Goal: Find specific page/section: Find specific page/section

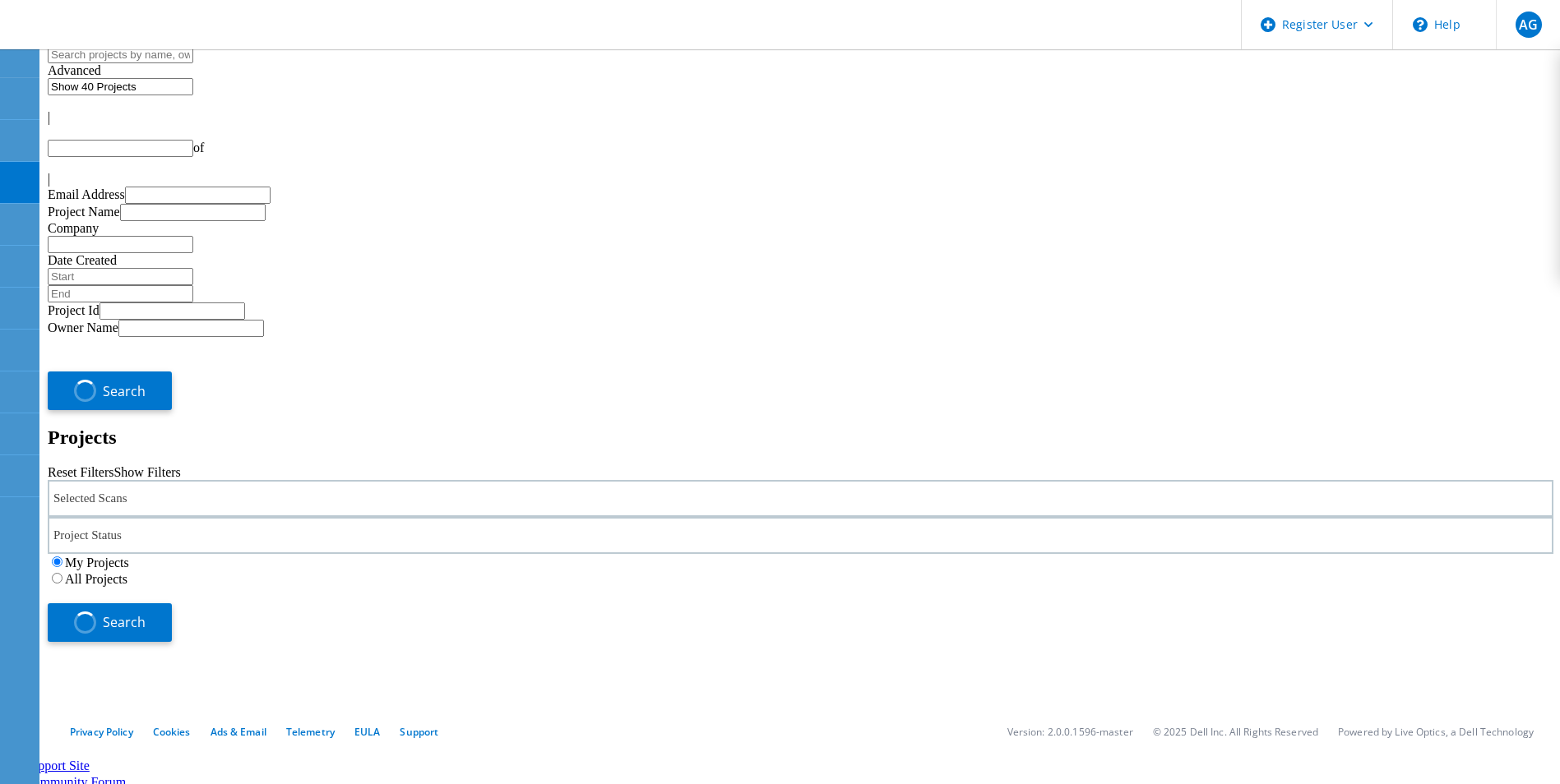
type input "1"
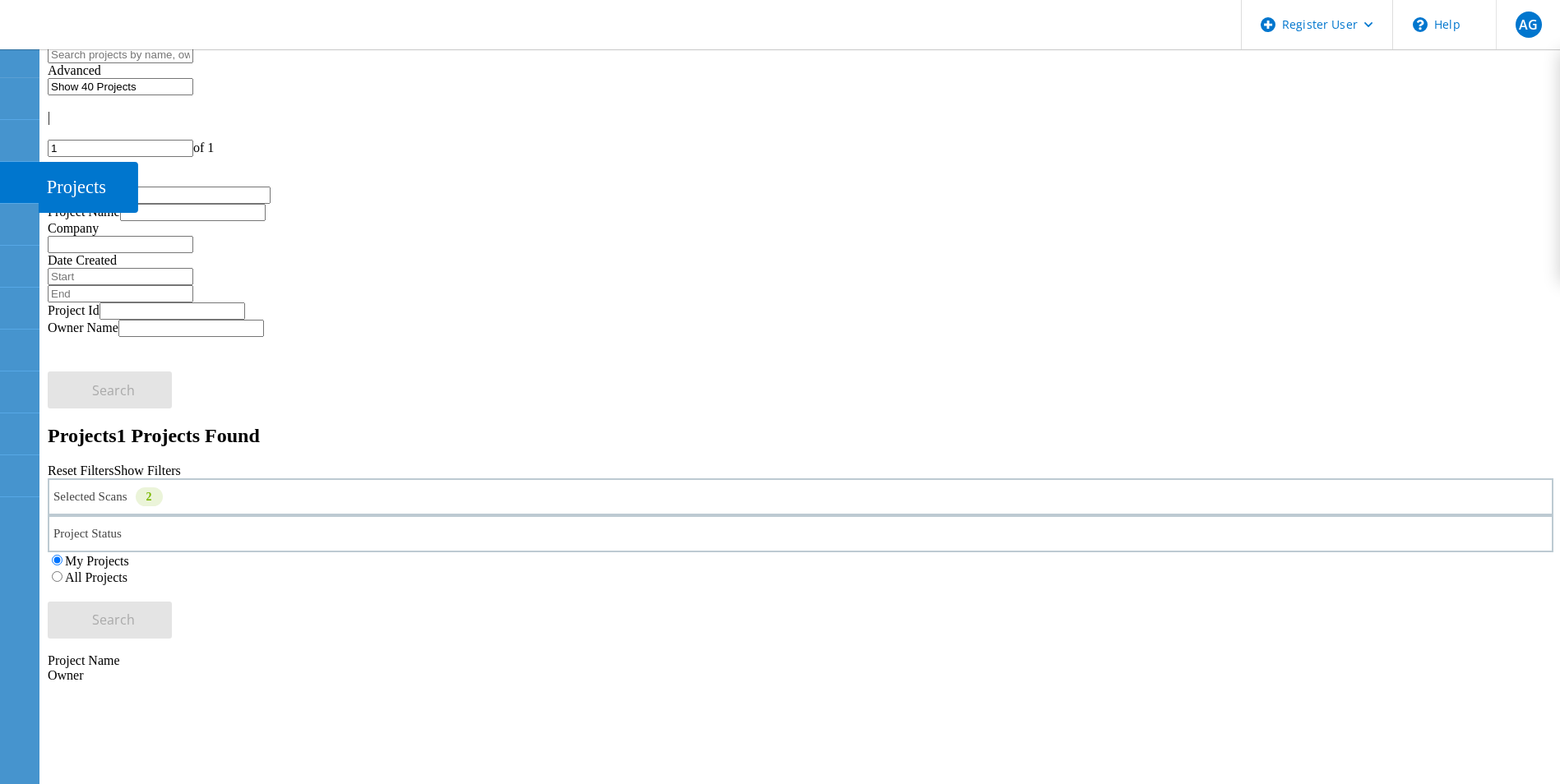
click at [9, 175] on use at bounding box center [9, 175] width 0 height 0
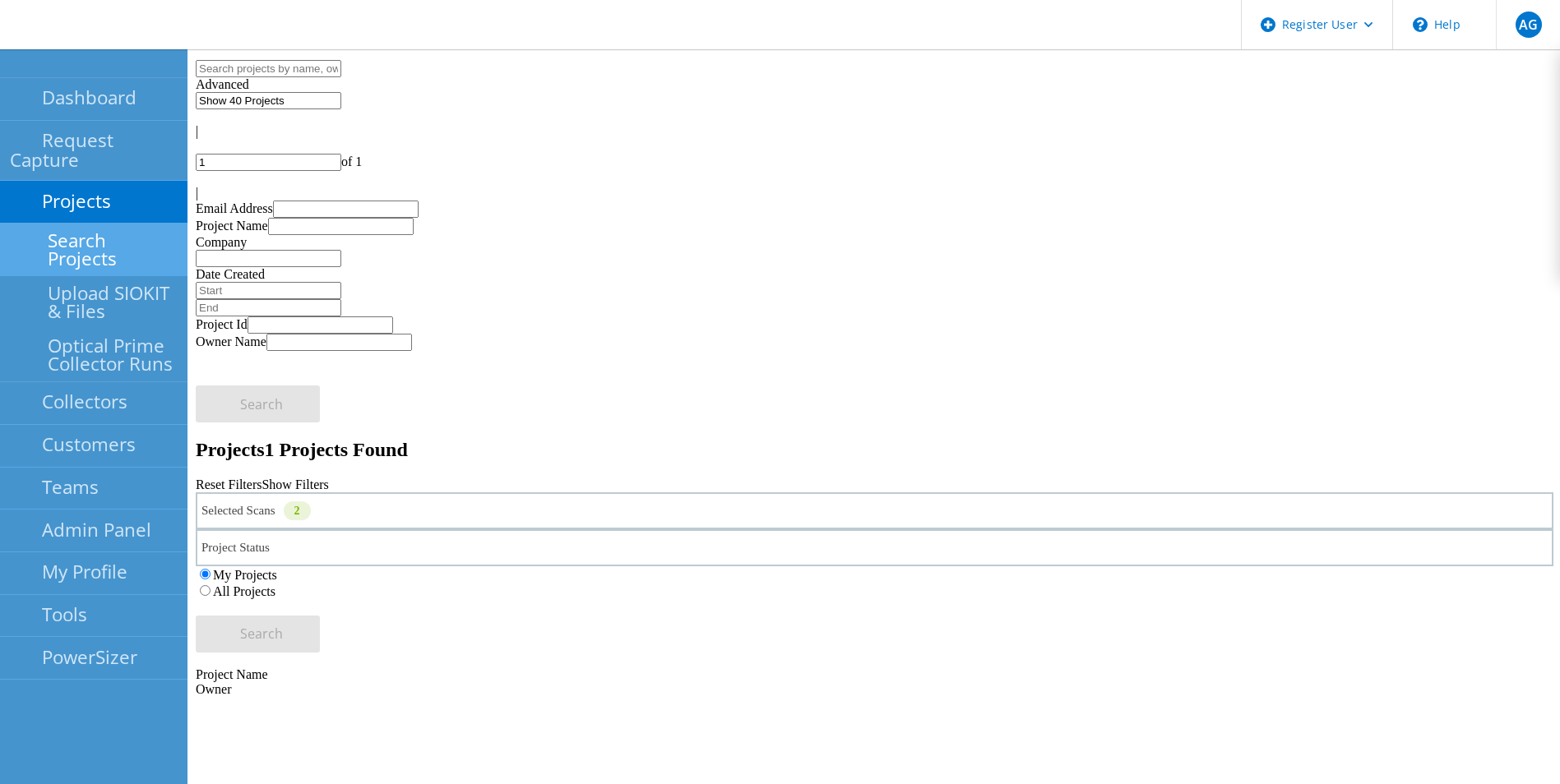
click at [79, 223] on link "Search Projects" at bounding box center [94, 250] width 188 height 53
click at [406, 492] on div "Selected Scans 2" at bounding box center [874, 511] width 1358 height 37
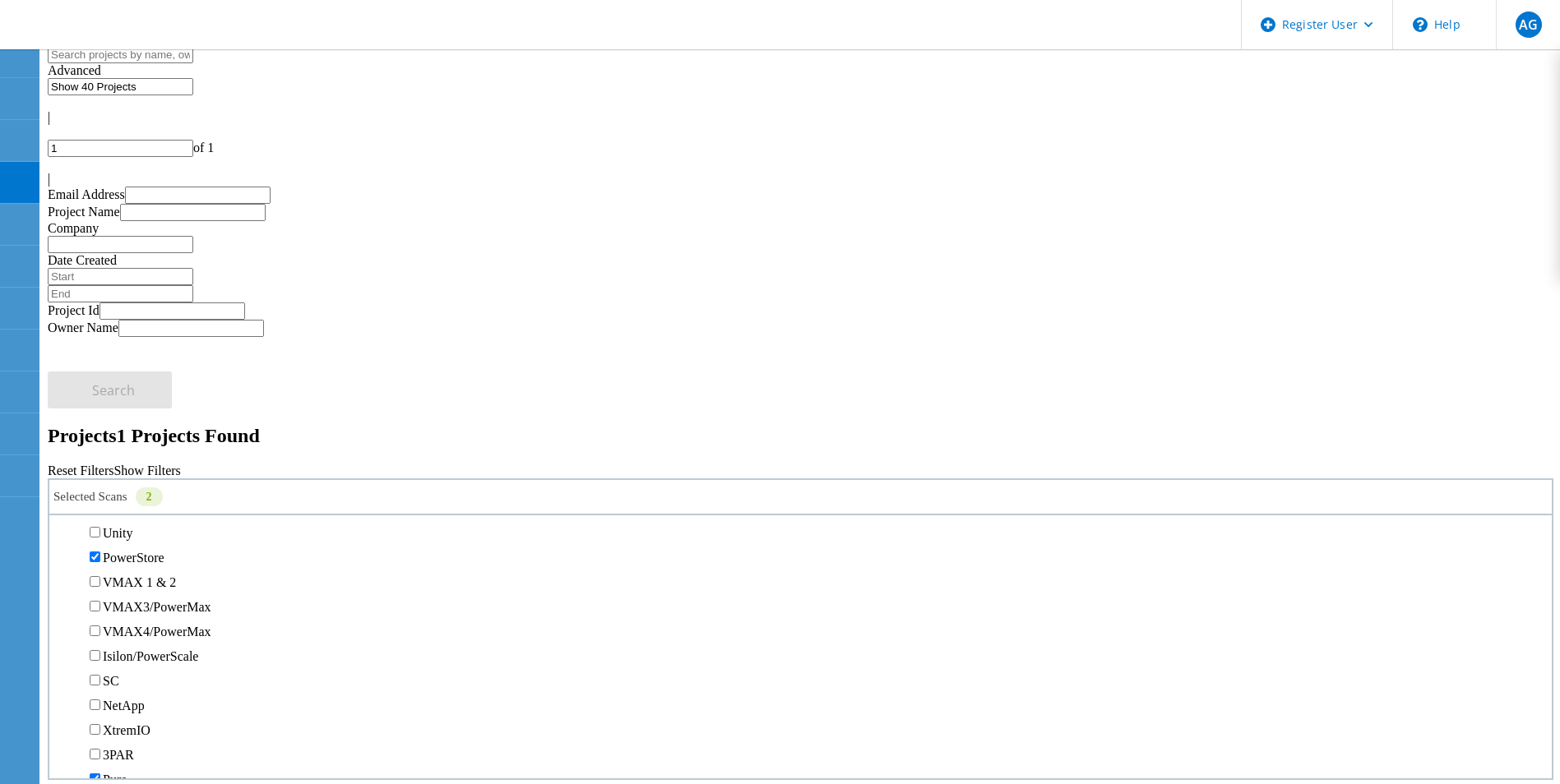
scroll to position [411, 0]
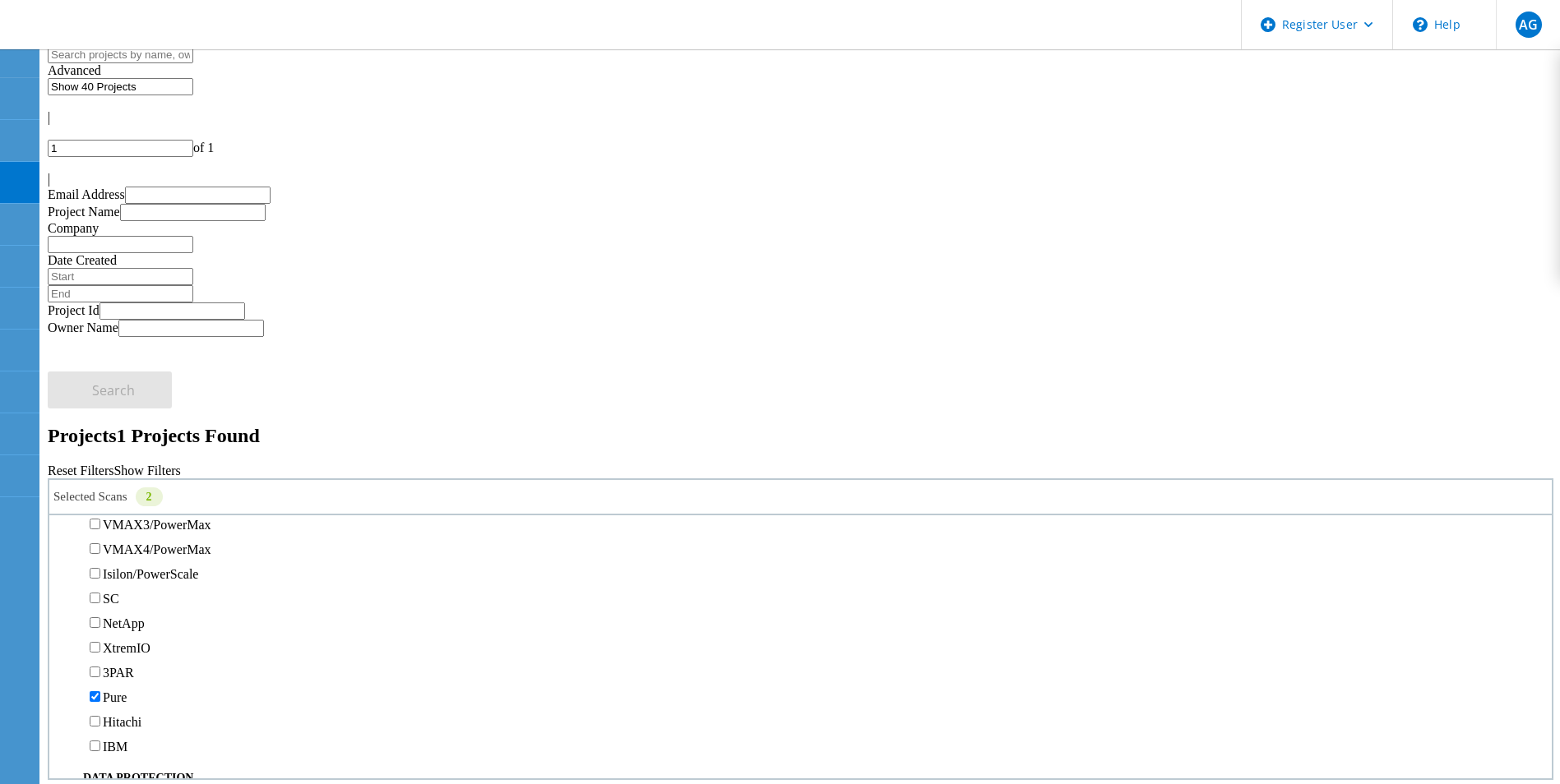
click at [126, 469] on label "PowerStore" at bounding box center [134, 475] width 62 height 14
click at [100, 469] on input "PowerStore" at bounding box center [95, 475] width 11 height 11
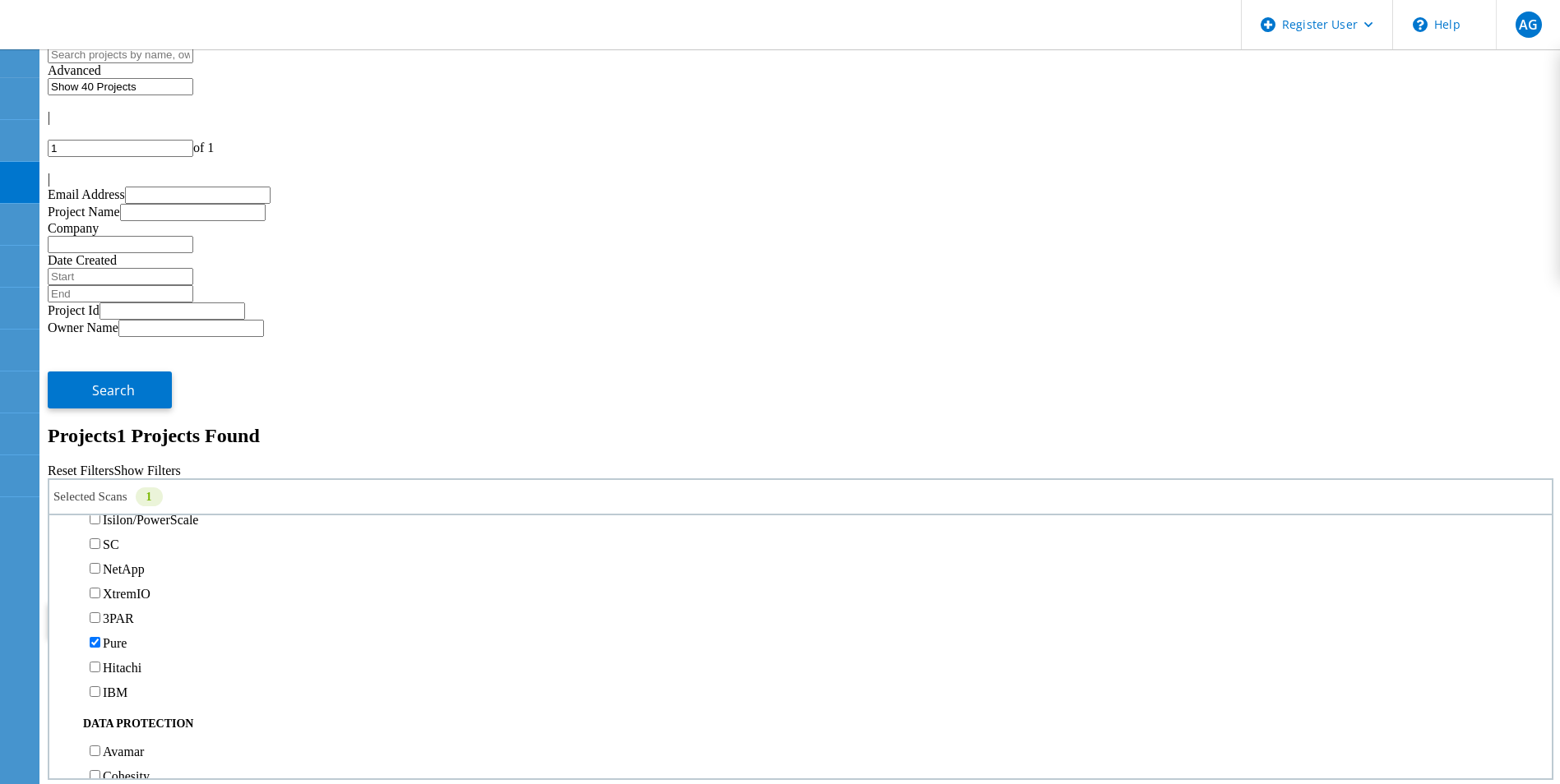
scroll to position [575, 0]
click at [128, 571] on label "All Projects" at bounding box center [96, 577] width 63 height 14
click at [63, 572] on input "All Projects" at bounding box center [57, 577] width 11 height 11
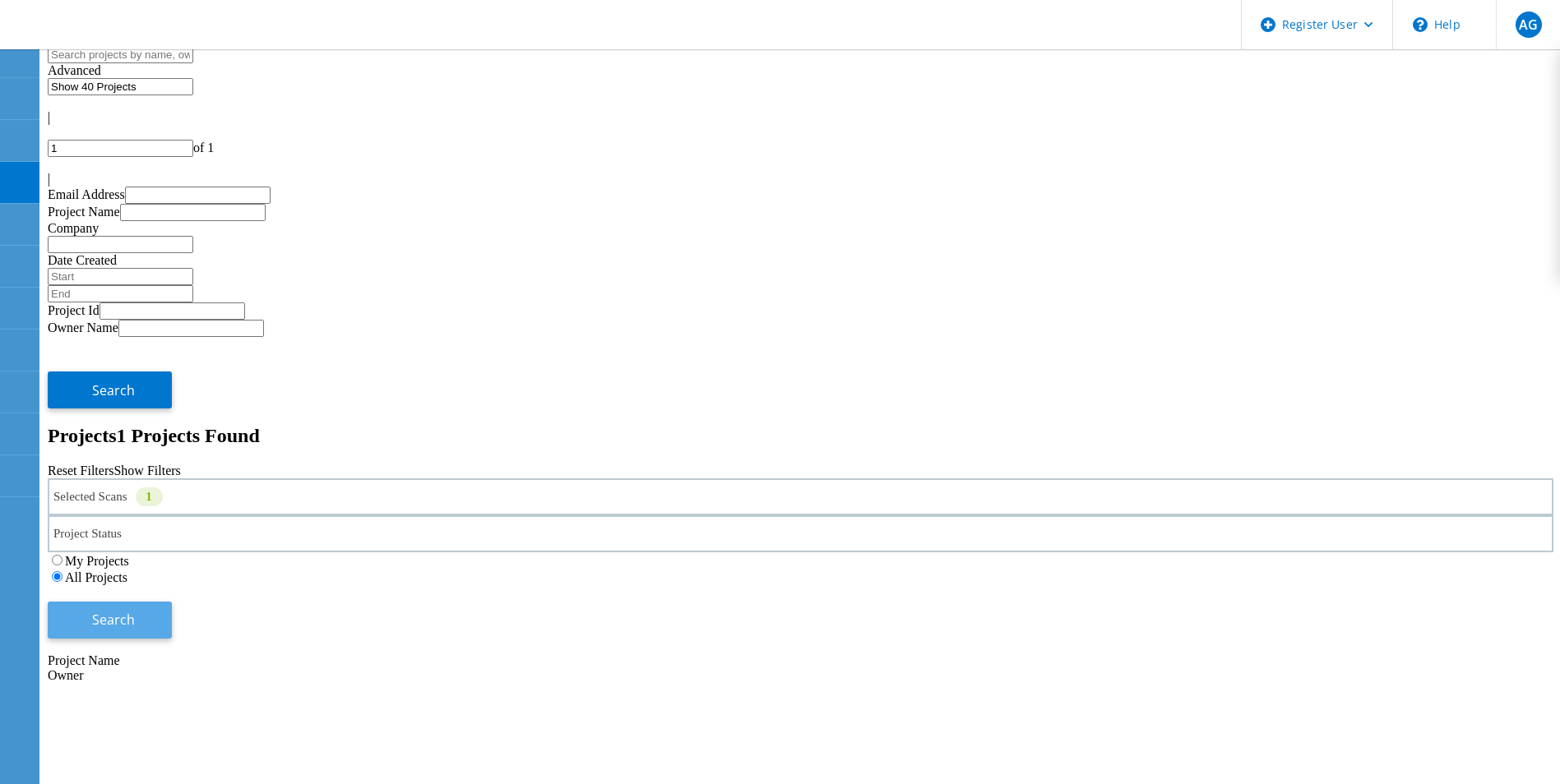
click at [135, 611] on span "Search" at bounding box center [113, 620] width 43 height 18
